Goal: Task Accomplishment & Management: Manage account settings

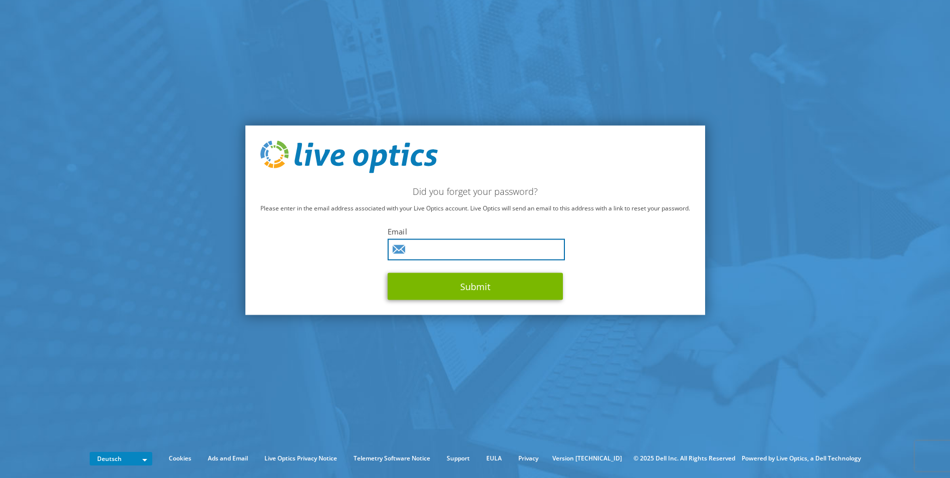
click at [433, 247] on input "text" at bounding box center [476, 250] width 177 height 22
type input "[PERSON_NAME][EMAIL_ADDRESS][DOMAIN_NAME]"
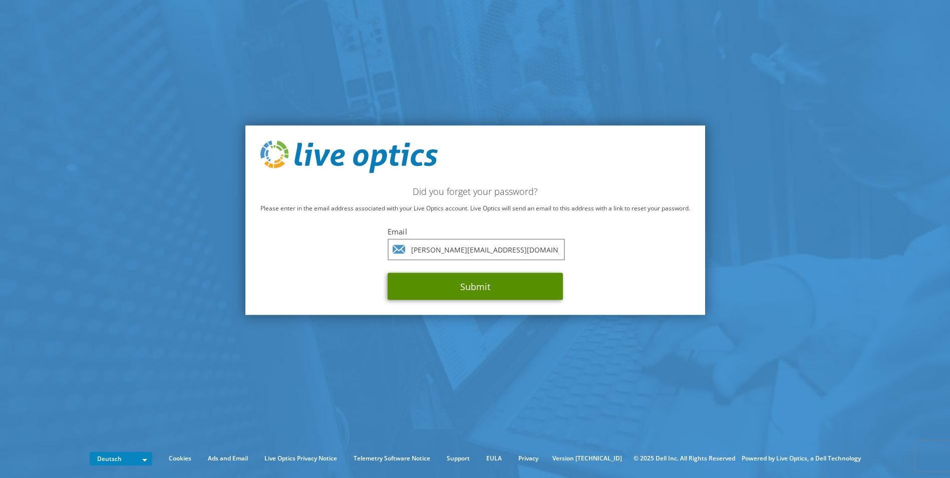
click at [422, 283] on button "Submit" at bounding box center [475, 286] width 175 height 27
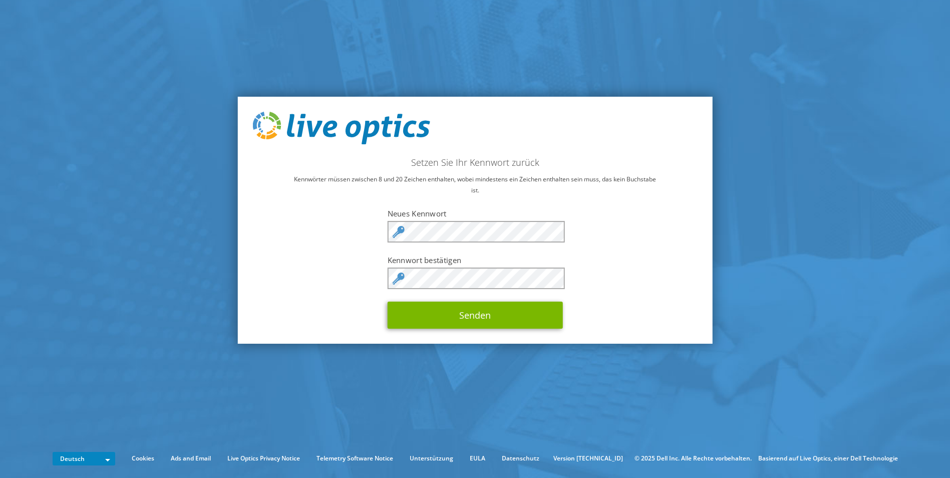
click at [656, 264] on div "Setzen Sie Ihr Kennwort zurück Kennwörter müssen zwischen 8 und 20 Zeichen enth…" at bounding box center [474, 221] width 475 height 248
click at [593, 264] on div "Setzen Sie Ihr Kennwort zurück Kennwörter müssen zwischen 8 und 20 Zeichen enth…" at bounding box center [474, 221] width 475 height 248
click at [486, 317] on button "Senden" at bounding box center [475, 315] width 175 height 27
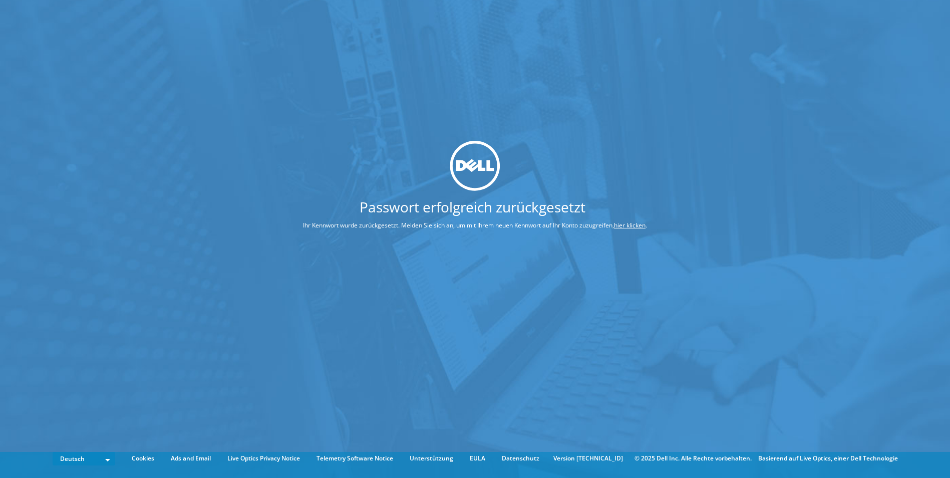
click at [618, 225] on link "hier klicken" at bounding box center [630, 225] width 32 height 9
